Goal: Information Seeking & Learning: Learn about a topic

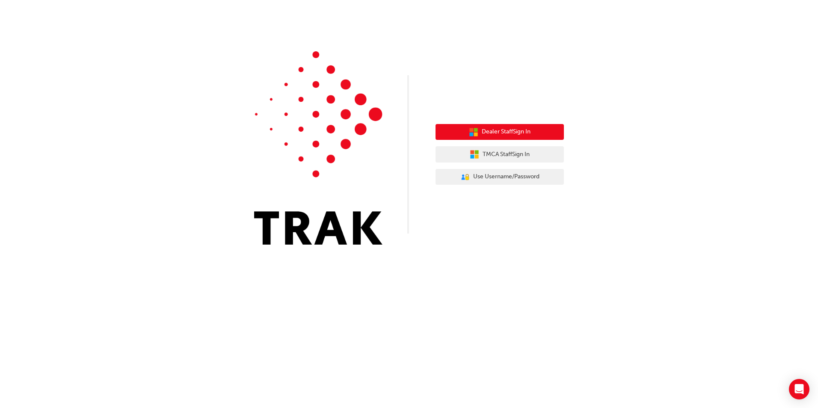
click at [527, 131] on span "Dealer Staff Sign In" at bounding box center [506, 132] width 49 height 10
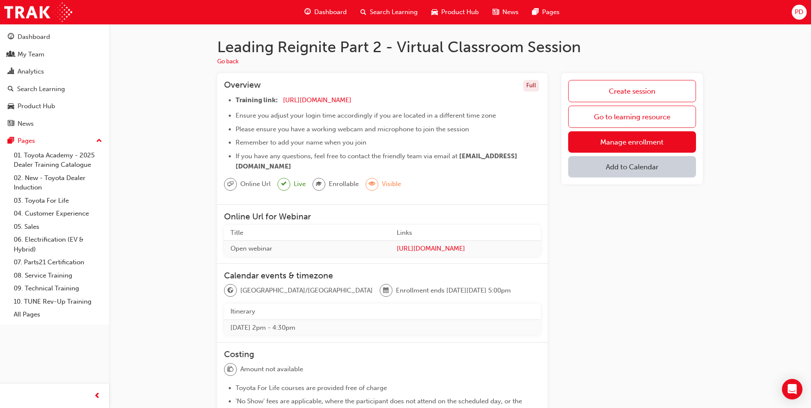
click at [636, 166] on button "Add to Calendar" at bounding box center [632, 166] width 128 height 21
click at [647, 193] on div "[DOMAIN_NAME]" at bounding box center [633, 195] width 52 height 10
click at [686, 166] on span "plus-icon" at bounding box center [686, 169] width 7 height 9
click at [34, 34] on div "Dashboard" at bounding box center [34, 37] width 33 height 10
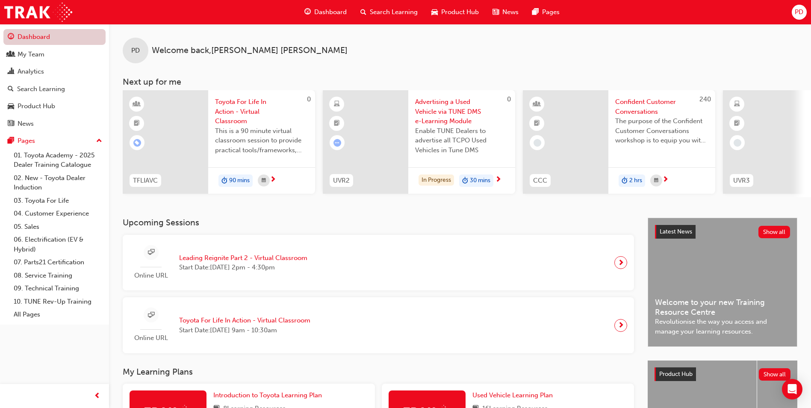
click at [39, 40] on link "Dashboard" at bounding box center [54, 37] width 102 height 16
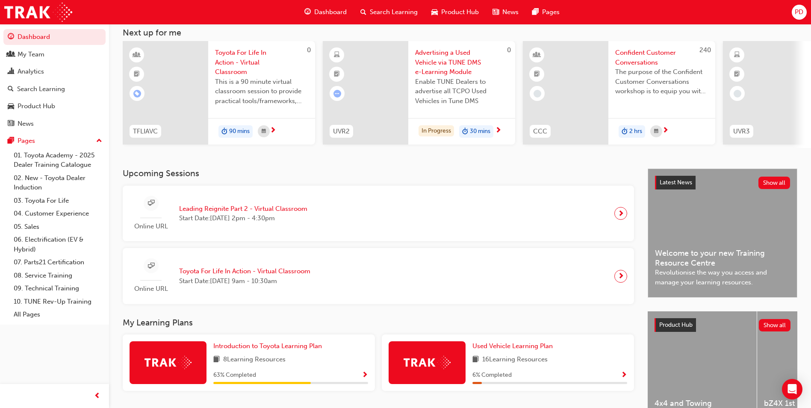
scroll to position [103, 0]
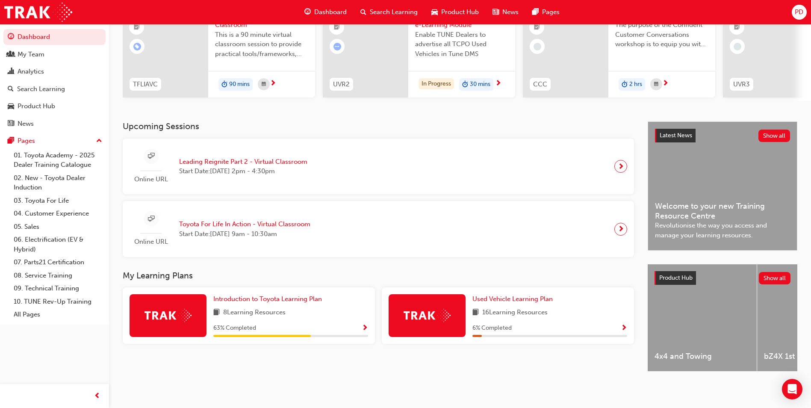
click at [364, 325] on span "Show Progress" at bounding box center [365, 329] width 6 height 8
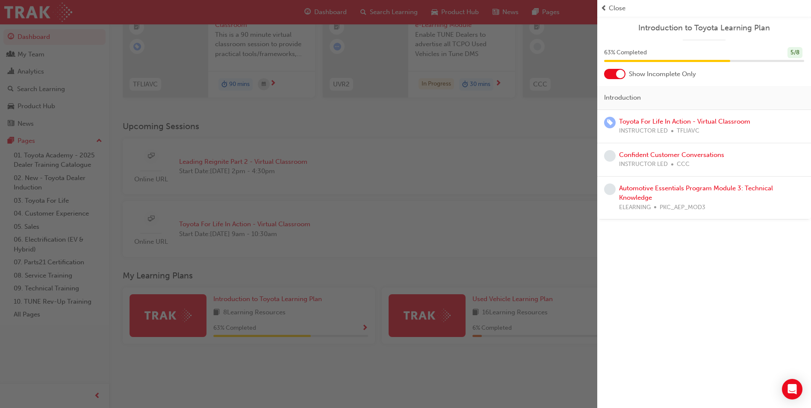
click at [609, 10] on span "Close" at bounding box center [617, 8] width 17 height 10
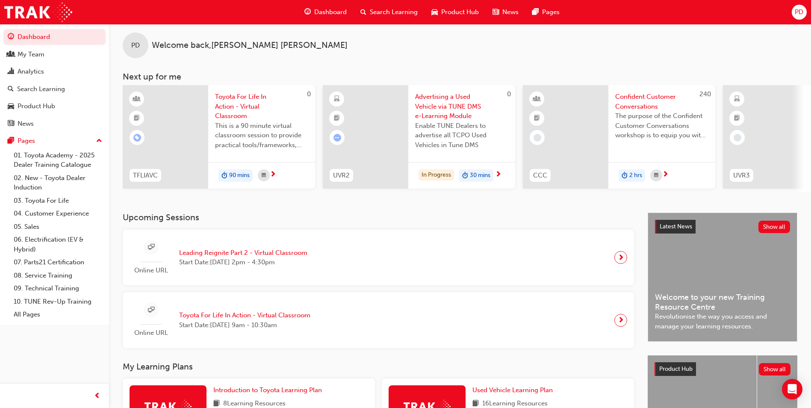
scroll to position [0, 0]
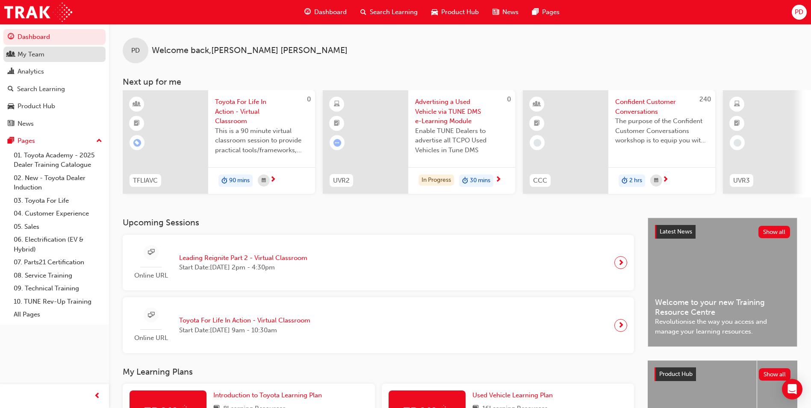
click at [29, 56] on div "My Team" at bounding box center [31, 55] width 27 height 10
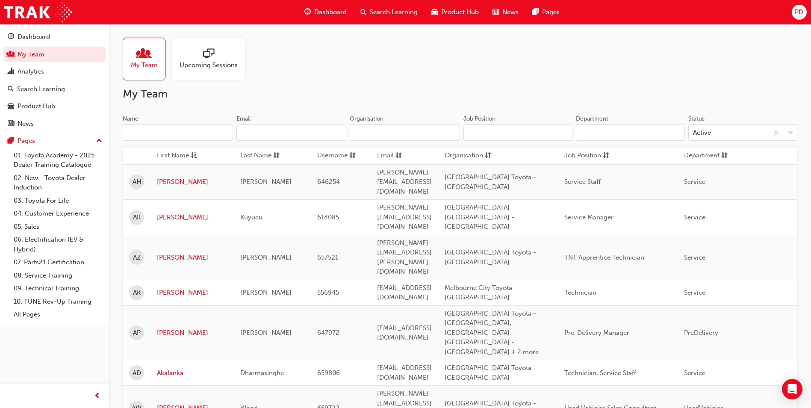
click at [213, 57] on span "sessionType_ONLINE_URL-icon" at bounding box center [208, 54] width 11 height 12
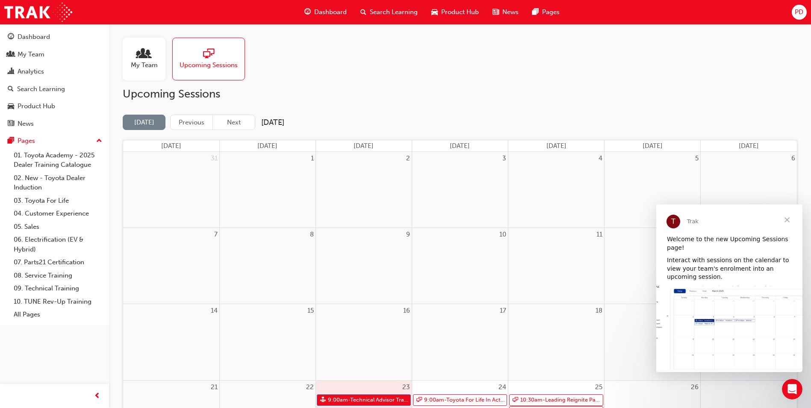
scroll to position [128, 0]
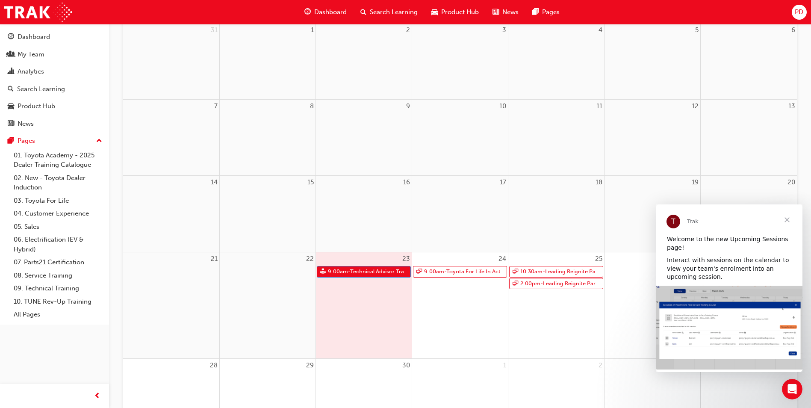
click at [785, 219] on span "Close" at bounding box center [787, 219] width 31 height 31
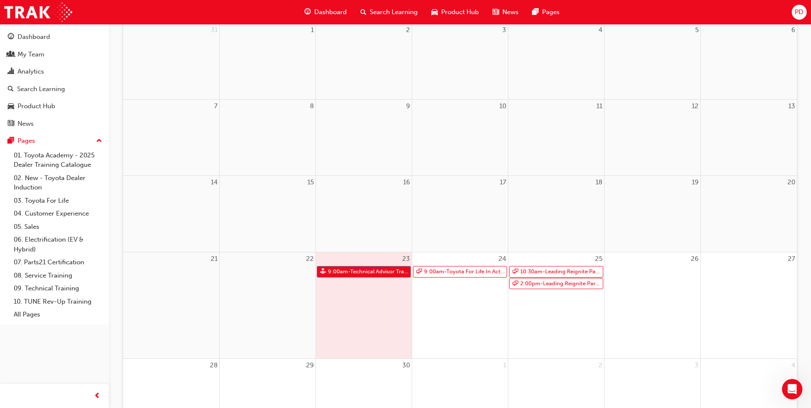
click at [327, 8] on span "Dashboard" at bounding box center [330, 12] width 33 height 10
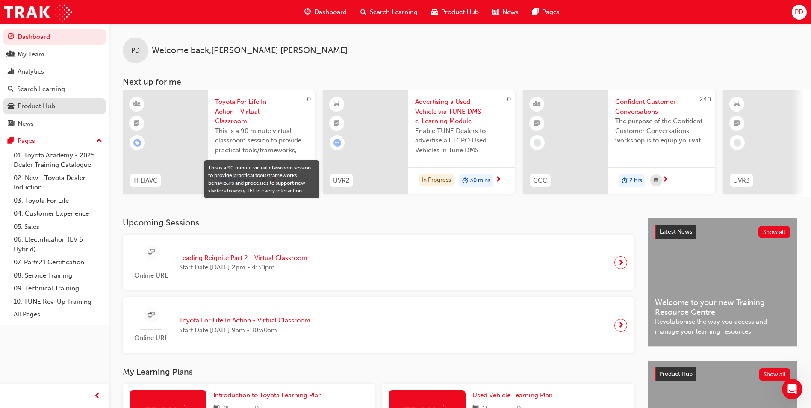
click at [23, 111] on div "Product Hub" at bounding box center [55, 106] width 94 height 11
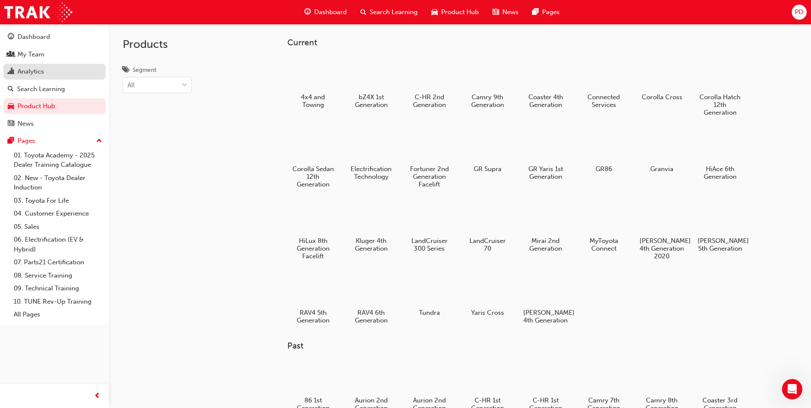
click at [31, 66] on div "Analytics" at bounding box center [55, 71] width 94 height 11
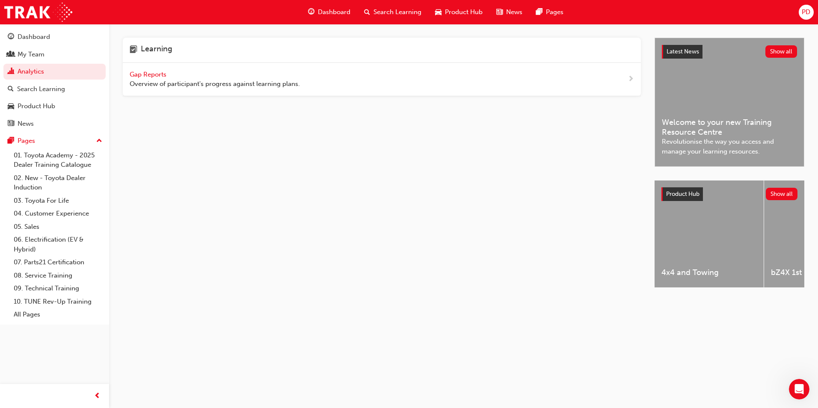
click at [33, 63] on button "Dashboard My Team Analytics Search Learning Product Hub News Pages" at bounding box center [54, 80] width 102 height 106
click at [34, 53] on div "My Team" at bounding box center [31, 55] width 27 height 10
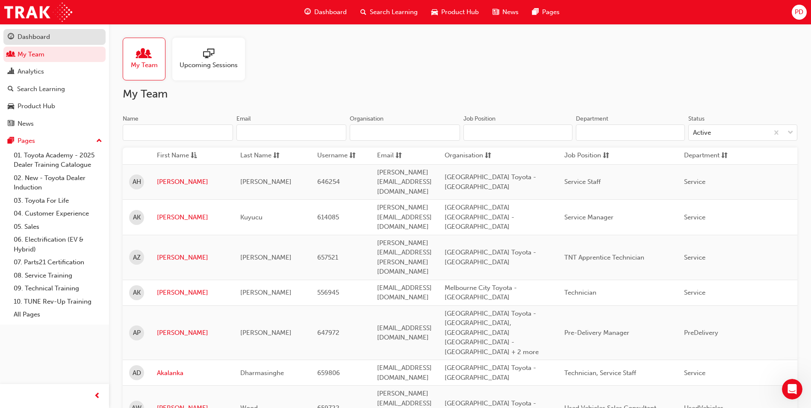
click at [38, 36] on div "Dashboard" at bounding box center [34, 37] width 33 height 10
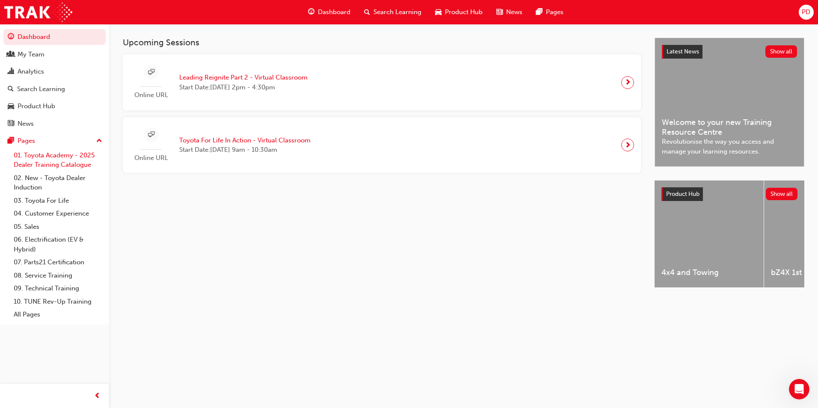
click at [52, 159] on link "01. Toyota Academy - 2025 Dealer Training Catalogue" at bounding box center [57, 160] width 95 height 23
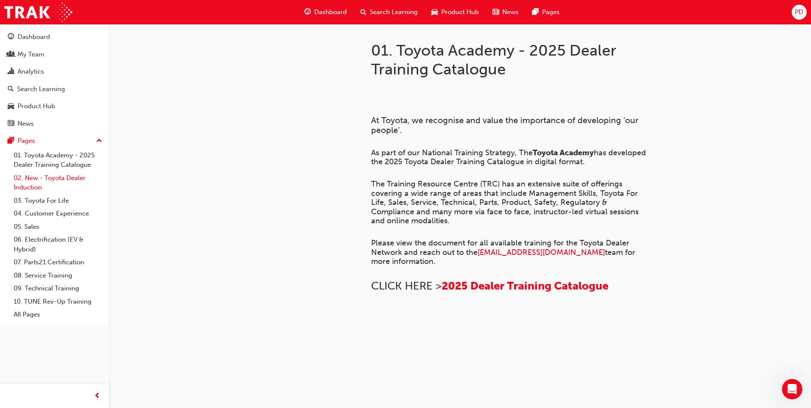
click at [39, 177] on link "02. New - Toyota Dealer Induction" at bounding box center [57, 182] width 95 height 23
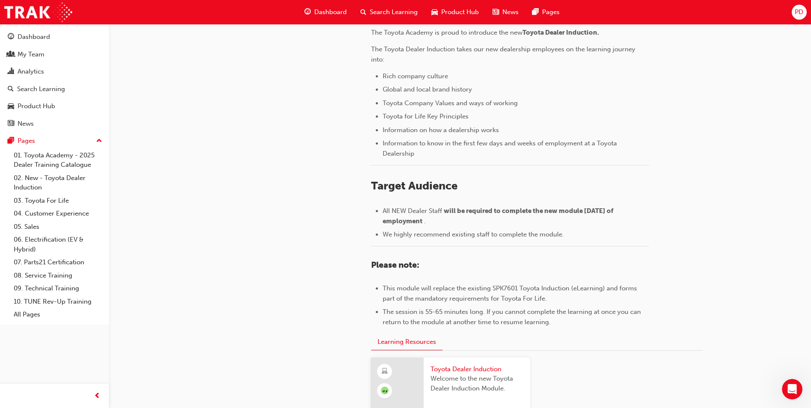
scroll to position [43, 0]
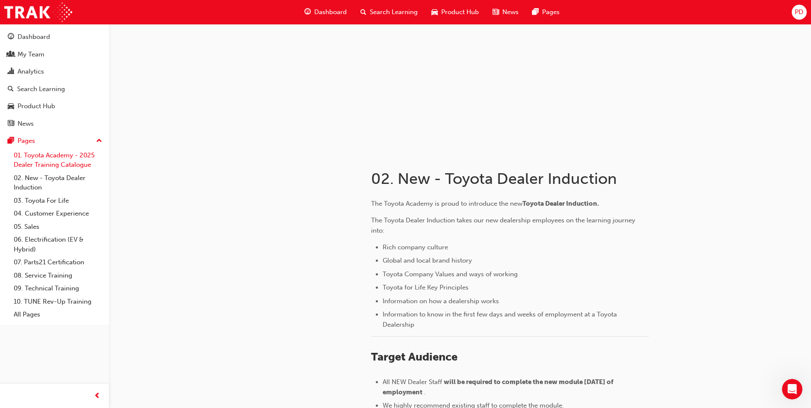
click at [59, 157] on link "01. Toyota Academy - 2025 Dealer Training Catalogue" at bounding box center [57, 160] width 95 height 23
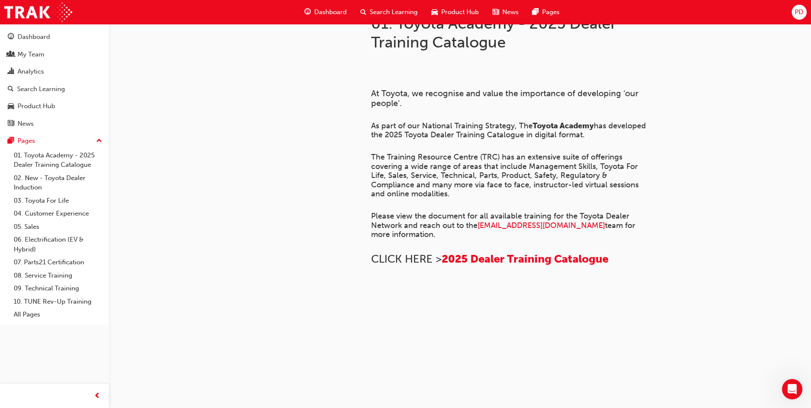
scroll to position [267, 0]
click at [512, 252] on span "2025 Dealer Training Catalogue" at bounding box center [525, 258] width 167 height 13
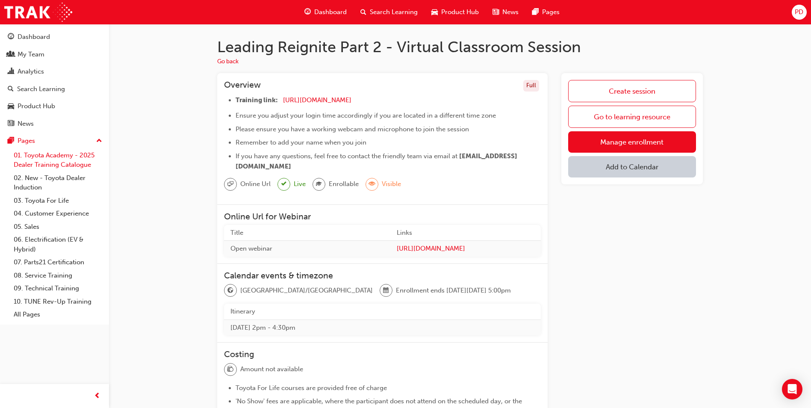
click at [32, 157] on link "01. Toyota Academy - 2025 Dealer Training Catalogue" at bounding box center [57, 160] width 95 height 23
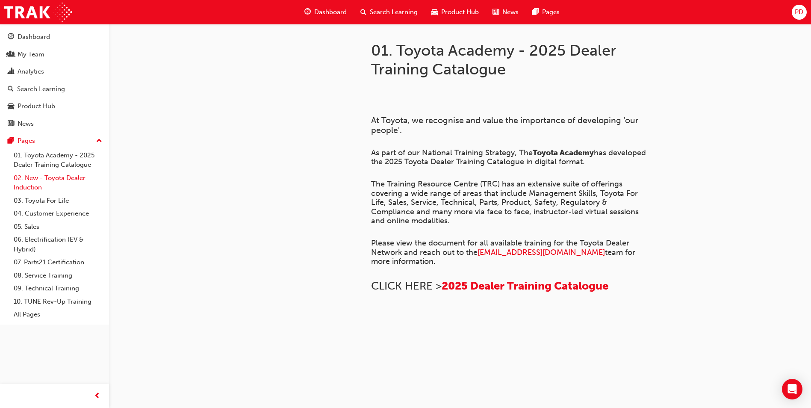
click at [33, 179] on link "02. New - Toyota Dealer Induction" at bounding box center [57, 182] width 95 height 23
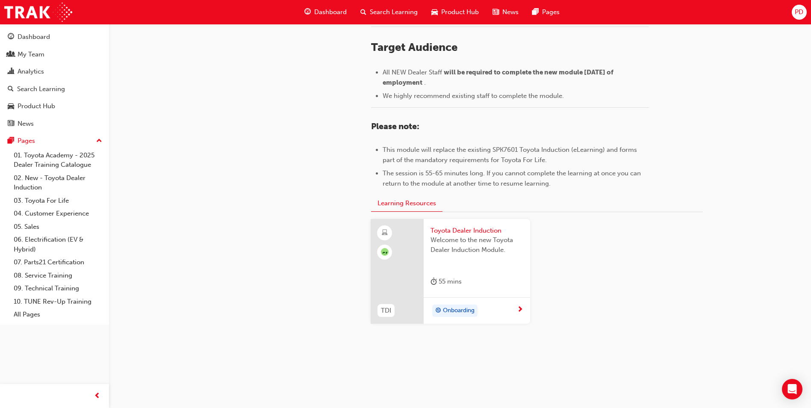
scroll to position [358, 0]
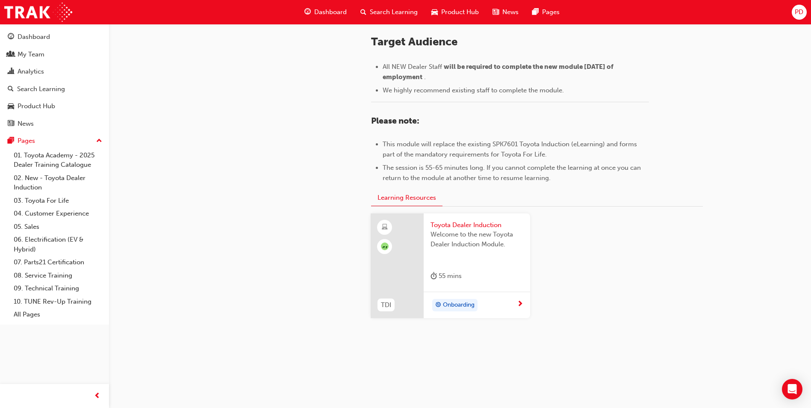
click at [520, 304] on span "next-icon" at bounding box center [520, 305] width 6 height 8
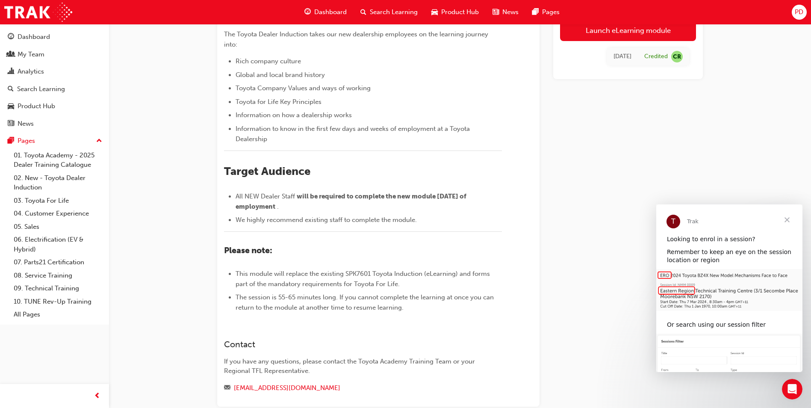
scroll to position [63, 0]
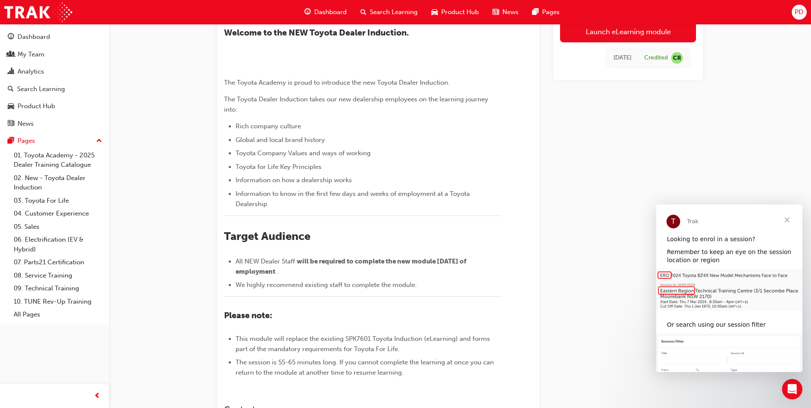
click at [787, 217] on span "Close" at bounding box center [787, 219] width 31 height 31
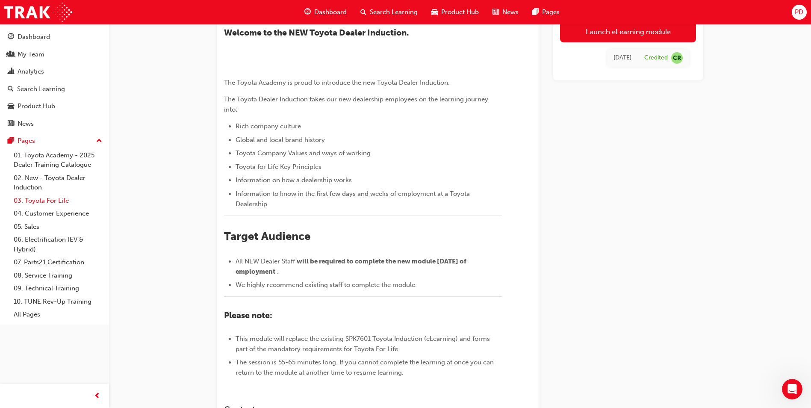
click at [30, 202] on link "03. Toyota For Life" at bounding box center [57, 200] width 95 height 13
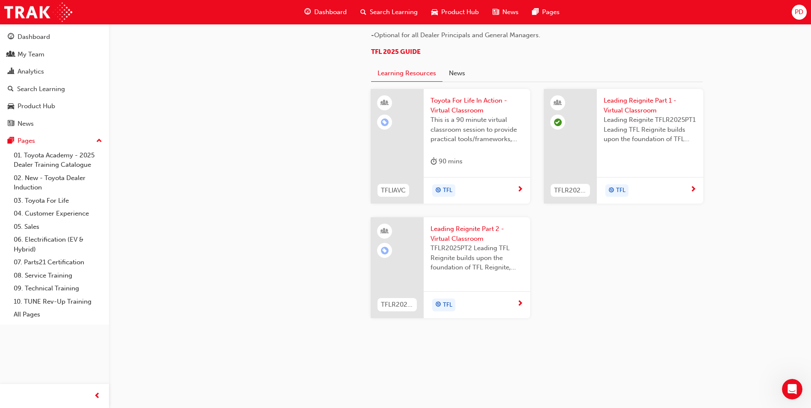
scroll to position [805, 0]
click at [522, 194] on span "next-icon" at bounding box center [520, 190] width 6 height 8
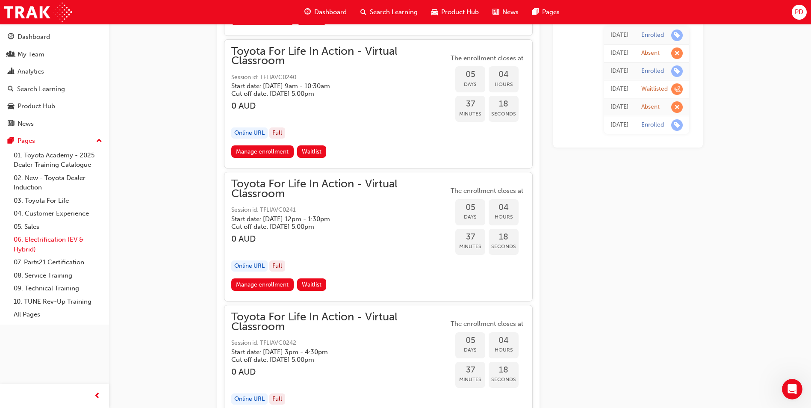
scroll to position [1925, 0]
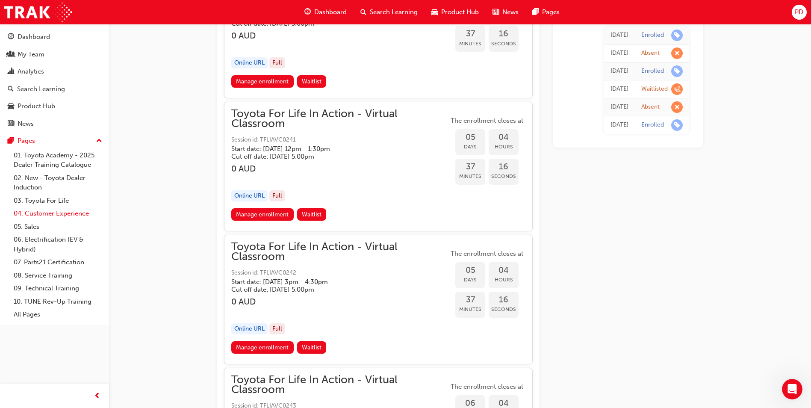
click at [38, 216] on link "04. Customer Experience" at bounding box center [57, 213] width 95 height 13
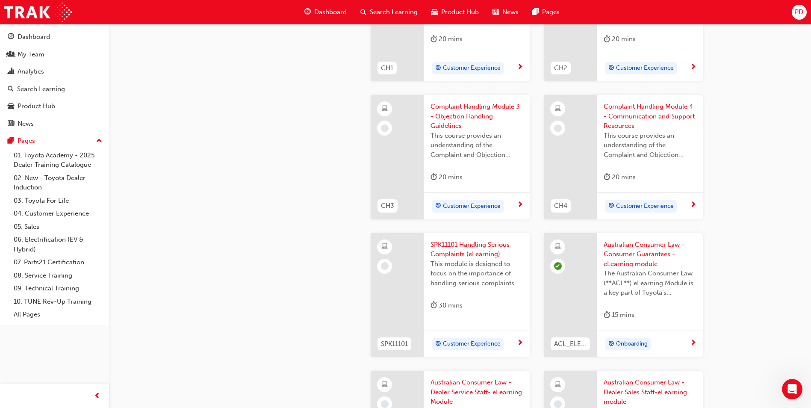
scroll to position [257, 0]
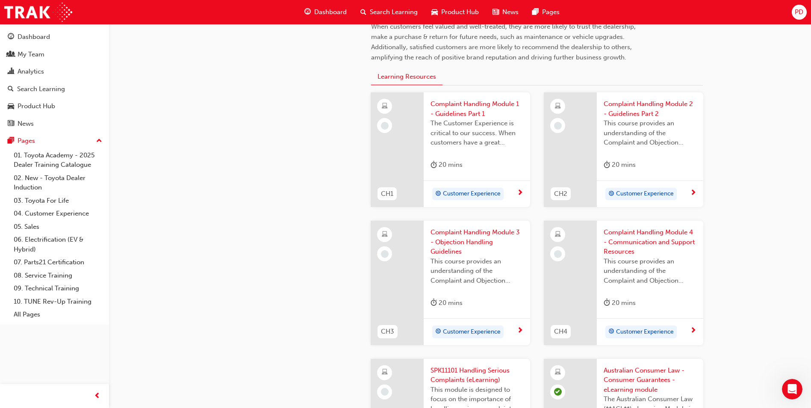
click at [519, 192] on span "next-icon" at bounding box center [520, 193] width 6 height 8
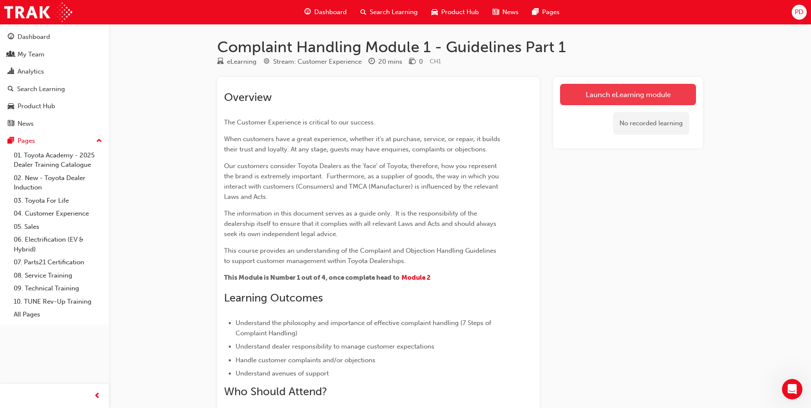
click at [660, 92] on link "Launch eLearning module" at bounding box center [628, 94] width 136 height 21
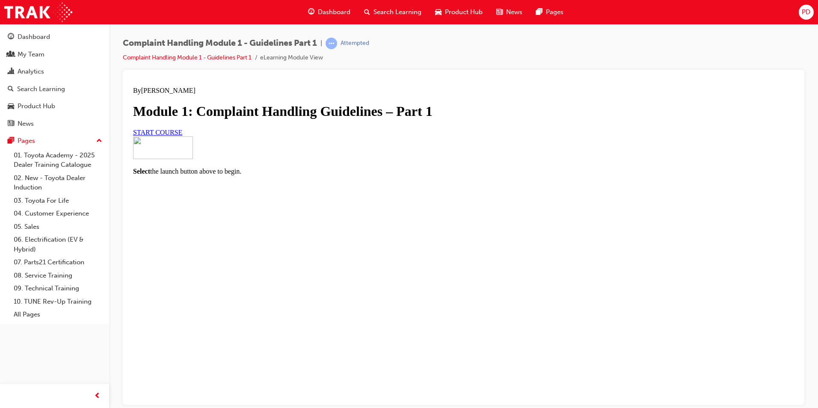
click at [182, 136] on span "START COURSE" at bounding box center [157, 131] width 49 height 7
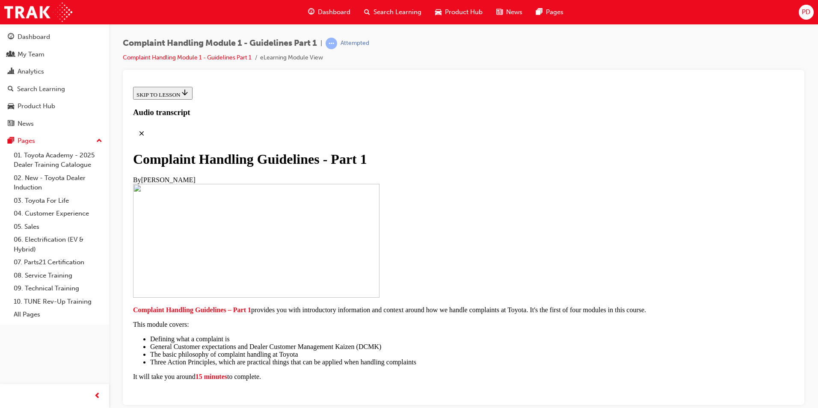
scroll to position [169, 0]
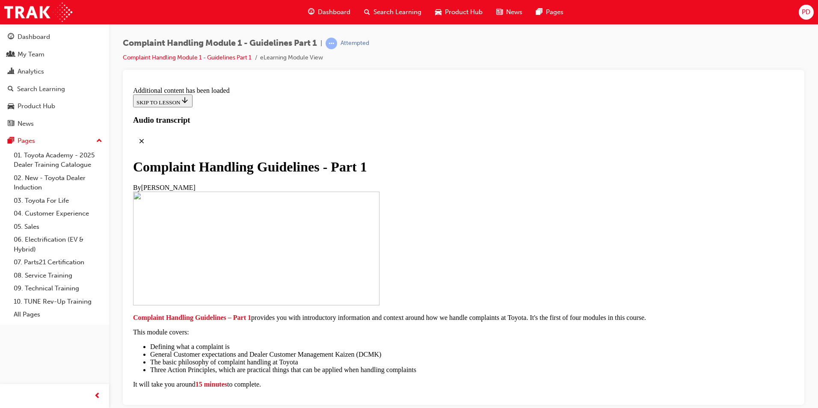
scroll to position [571, 0]
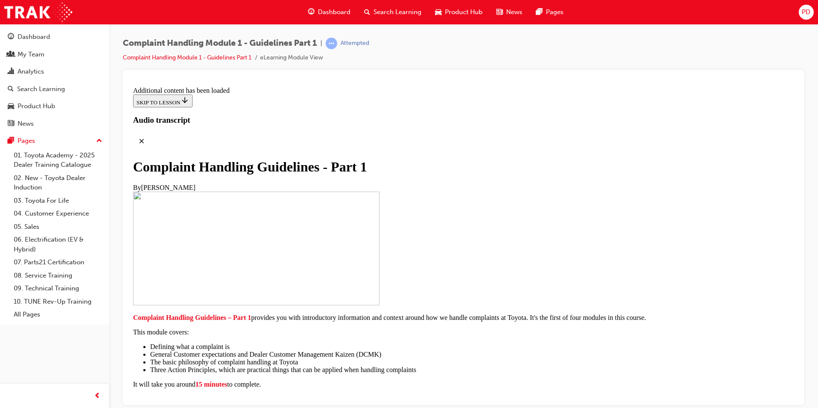
scroll to position [5333, 0]
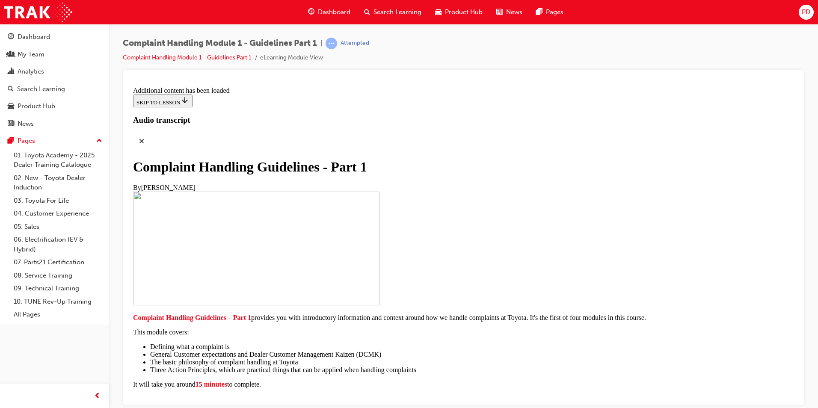
radio input "true"
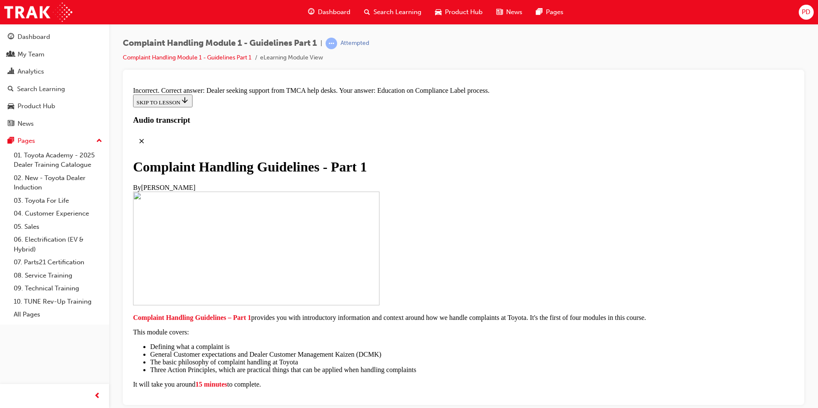
radio input "true"
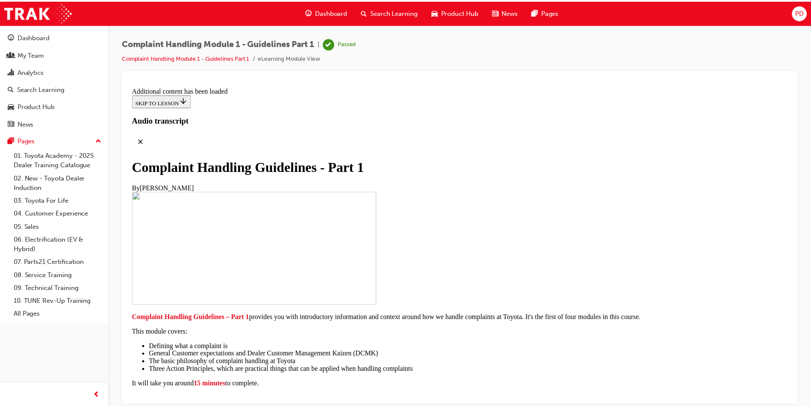
scroll to position [5861, 0]
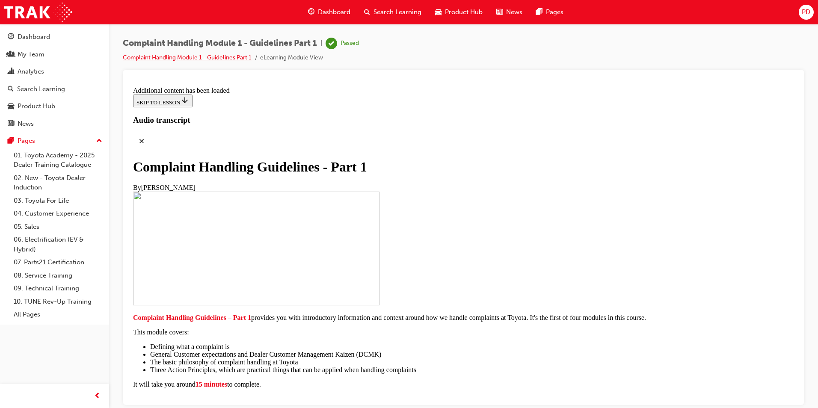
click at [175, 56] on link "Complaint Handling Module 1 - Guidelines Part 1" at bounding box center [187, 57] width 129 height 7
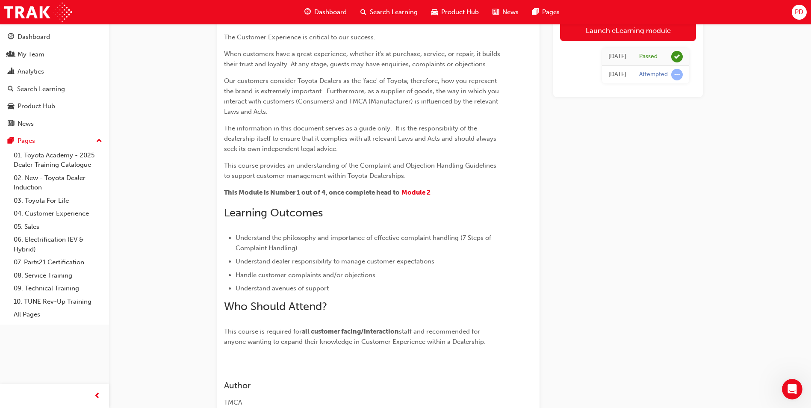
scroll to position [86, 0]
click at [420, 193] on span "Module 2" at bounding box center [416, 192] width 29 height 8
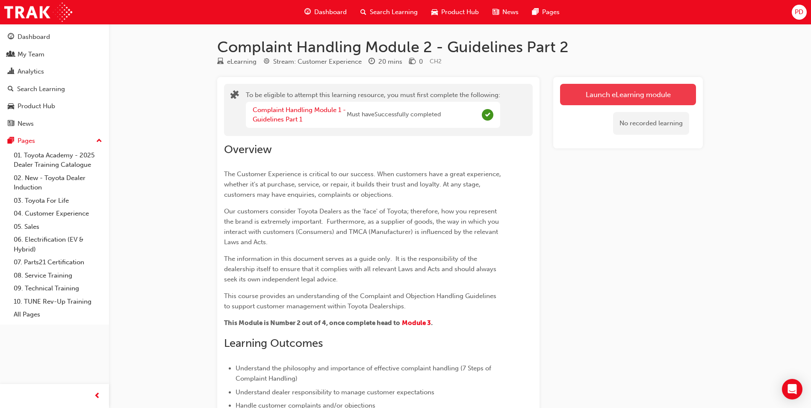
click at [611, 98] on button "Launch eLearning module" at bounding box center [628, 94] width 136 height 21
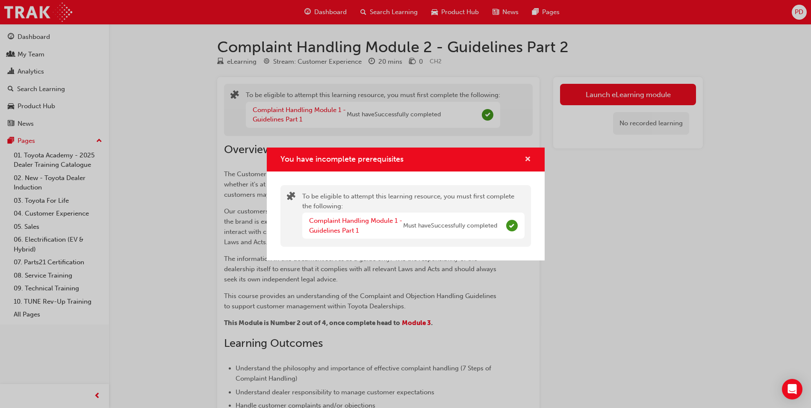
click at [527, 159] on span "cross-icon" at bounding box center [528, 160] width 6 height 8
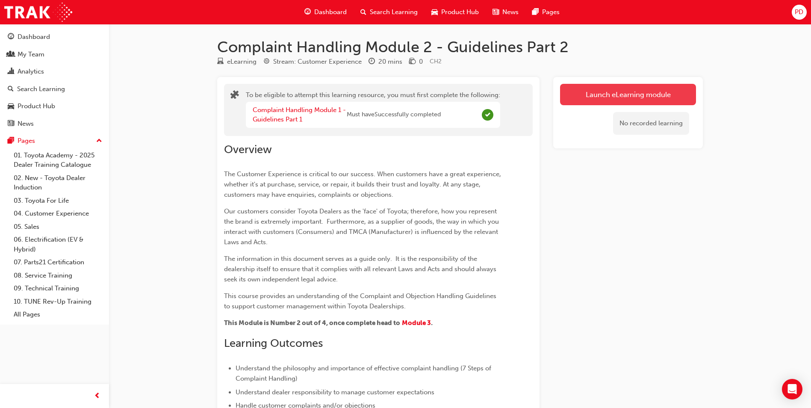
click at [642, 94] on button "Launch eLearning module" at bounding box center [628, 94] width 136 height 21
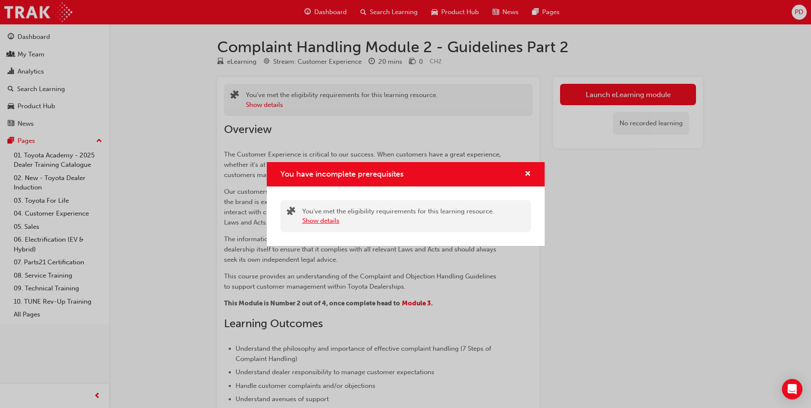
click at [325, 219] on button "Show details" at bounding box center [320, 221] width 37 height 10
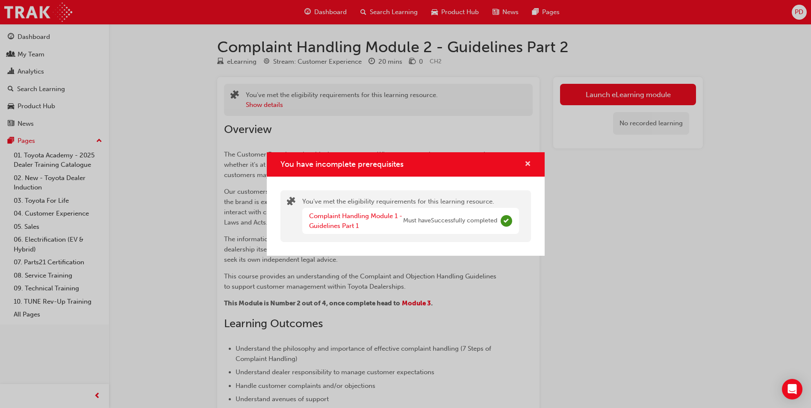
click at [530, 162] on span "cross-icon" at bounding box center [528, 165] width 6 height 8
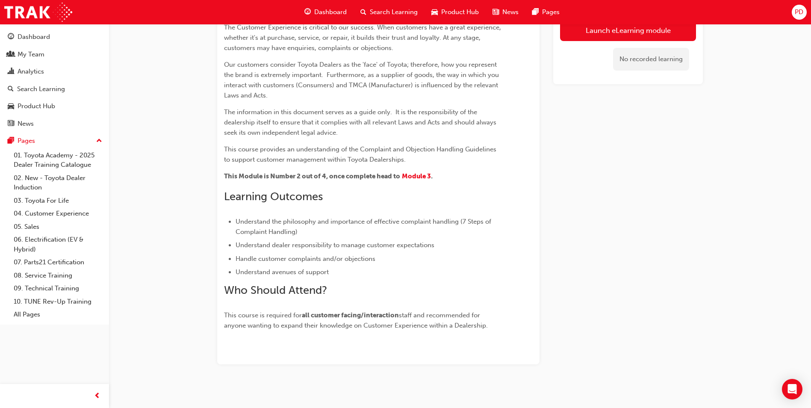
scroll to position [132, 0]
